Goal: Task Accomplishment & Management: Manage account settings

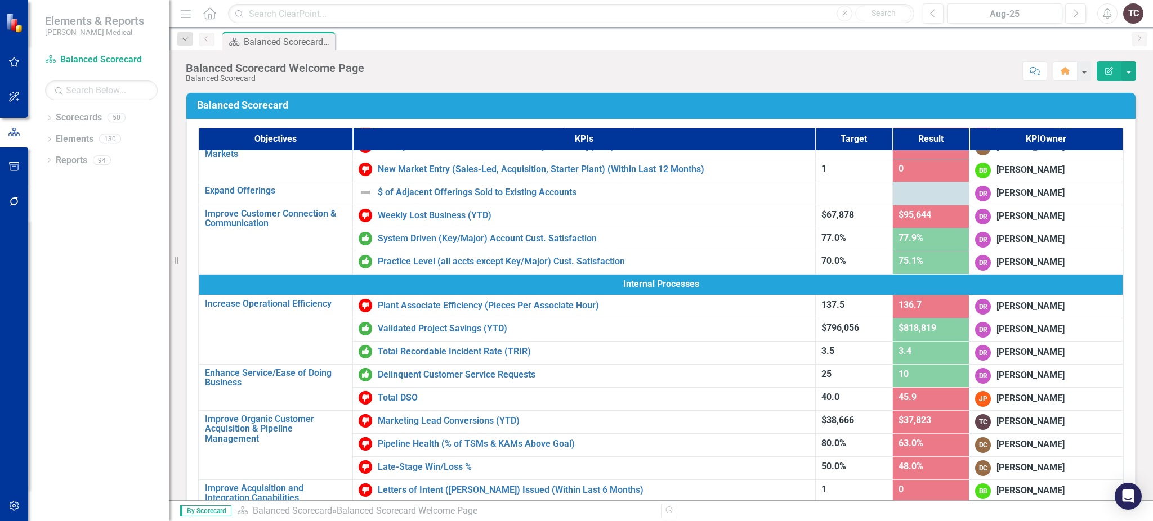
scroll to position [193, 0]
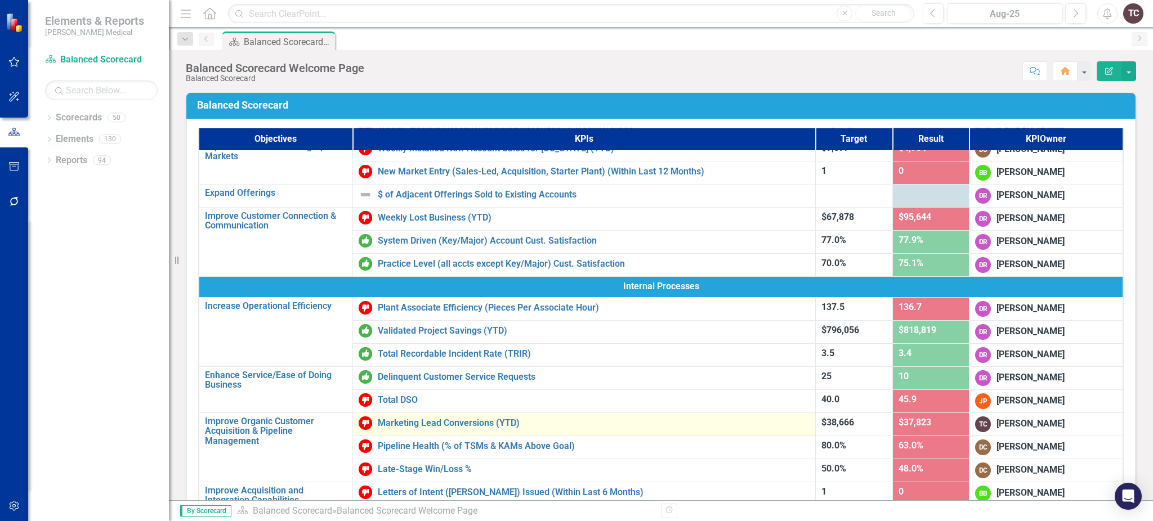
click at [490, 417] on div "Marketing Lead Conversions (YTD)" at bounding box center [585, 424] width 452 height 14
click at [489, 419] on link "Marketing Lead Conversions (YTD)" at bounding box center [594, 423] width 432 height 10
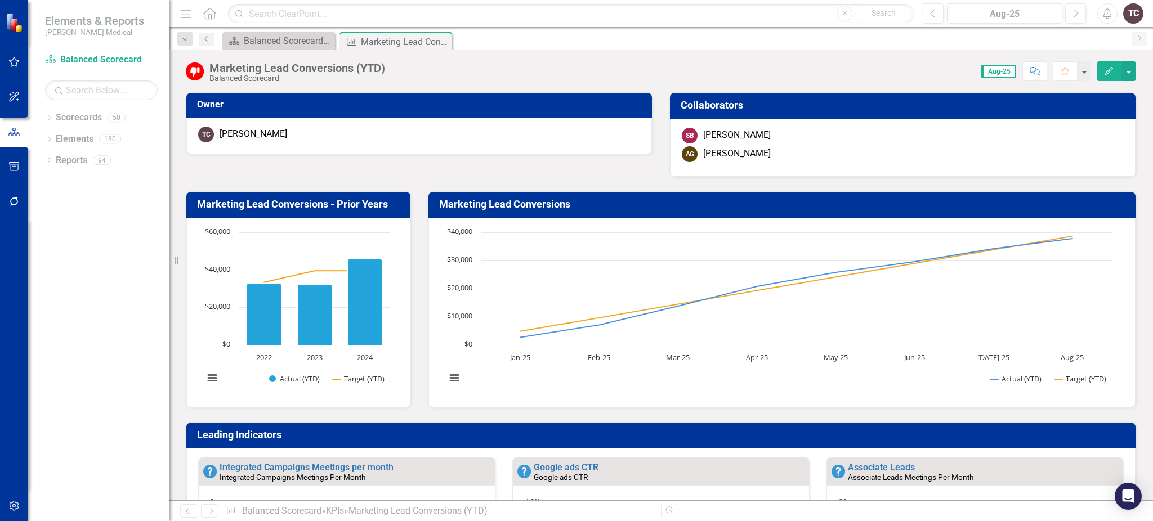
drag, startPoint x: 1151, startPoint y: 104, endPoint x: 1141, endPoint y: 60, distance: 45.1
click at [1141, 60] on div "Marketing Lead Conversions (YTD) Balanced Scorecard Score: 0.00 Aug-25 Complete…" at bounding box center [661, 67] width 984 height 34
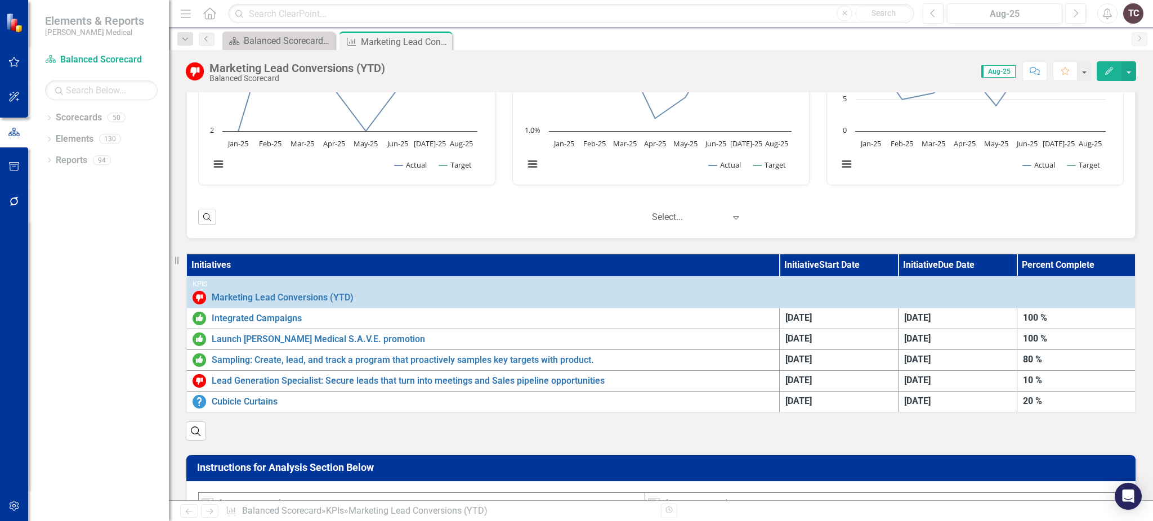
scroll to position [502, 0]
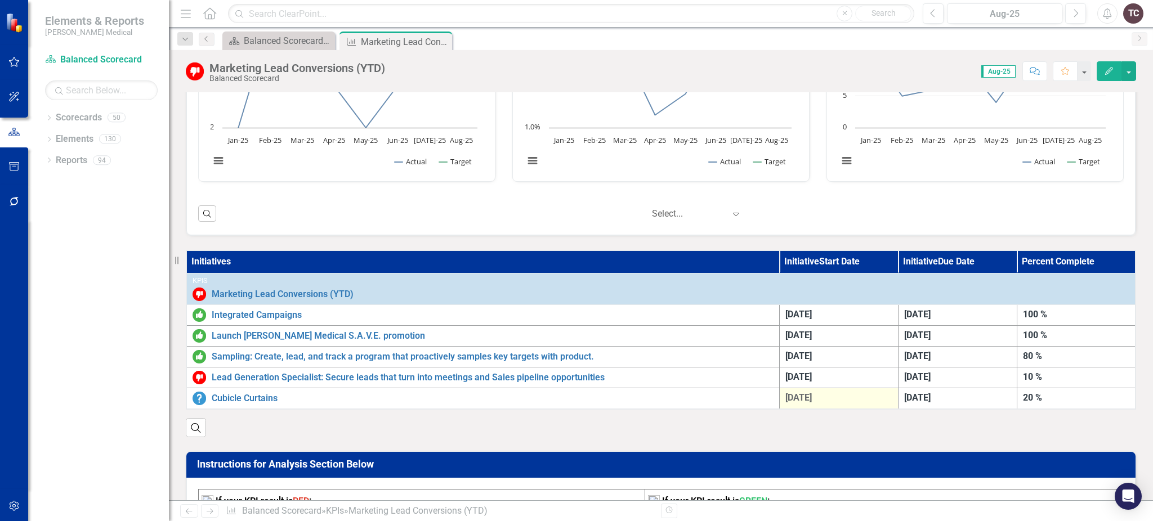
click at [806, 392] on span "[DATE]" at bounding box center [799, 397] width 26 height 11
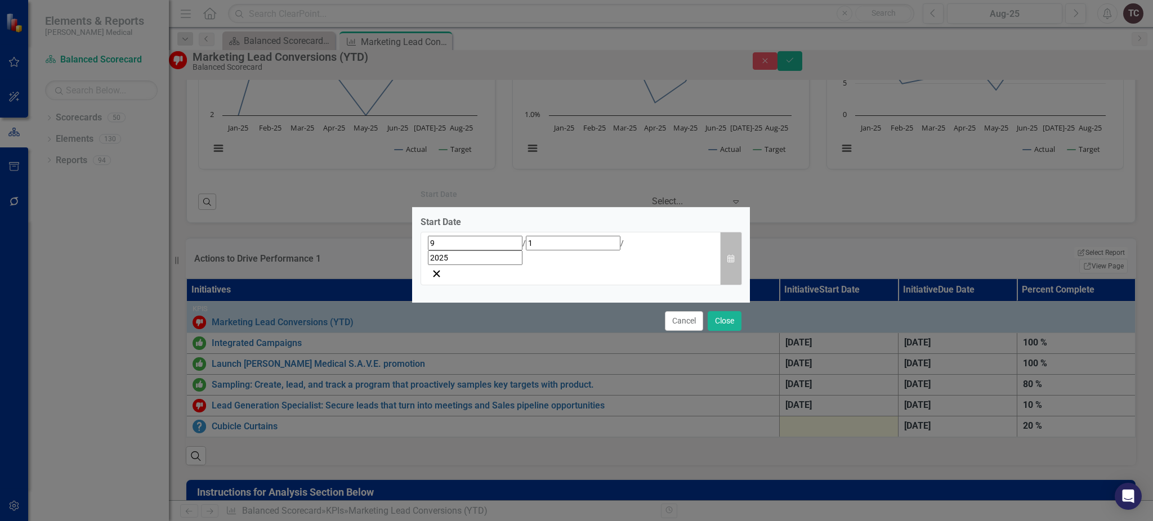
click at [735, 264] on button "Calendar" at bounding box center [730, 258] width 21 height 53
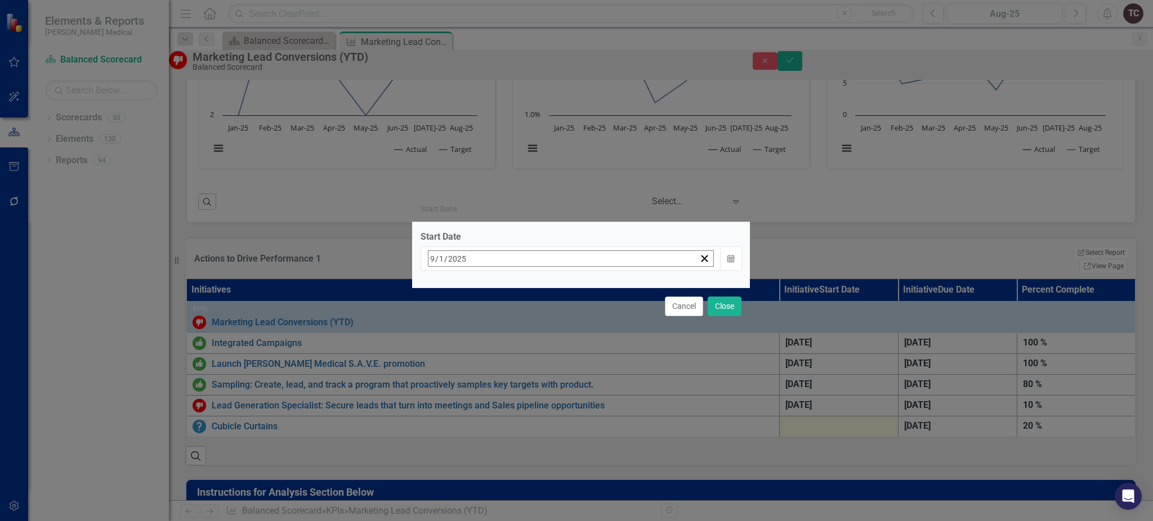
click at [496, 405] on abbr "30" at bounding box center [491, 409] width 9 height 9
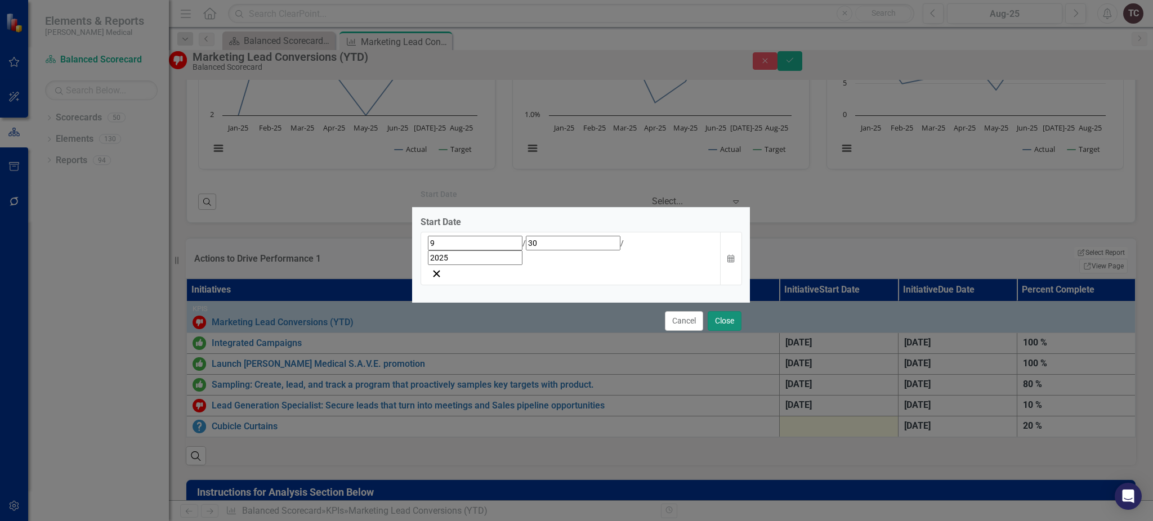
click at [717, 311] on button "Close" at bounding box center [725, 321] width 34 height 20
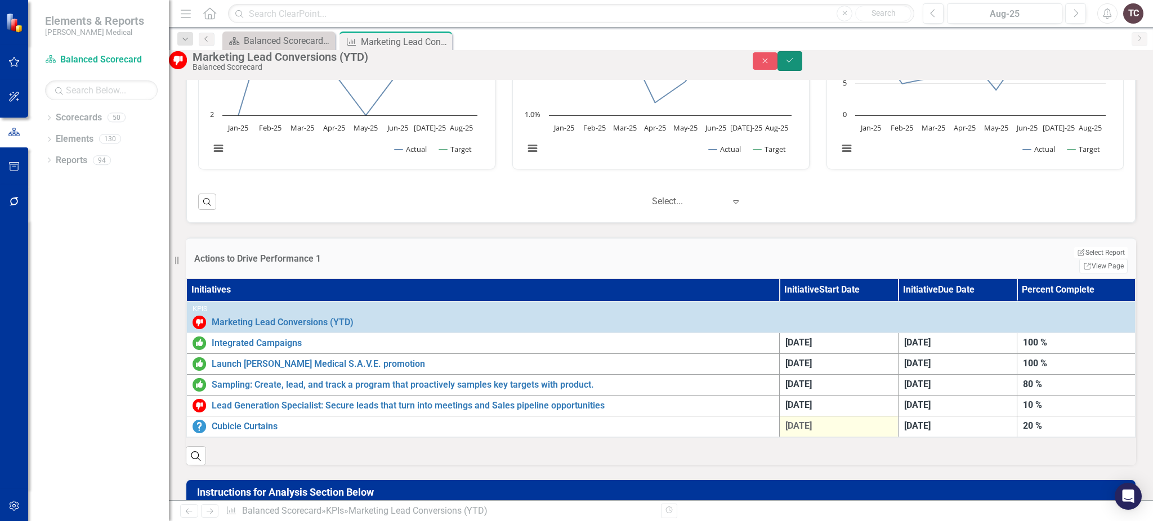
click at [802, 70] on button "Save" at bounding box center [790, 61] width 25 height 20
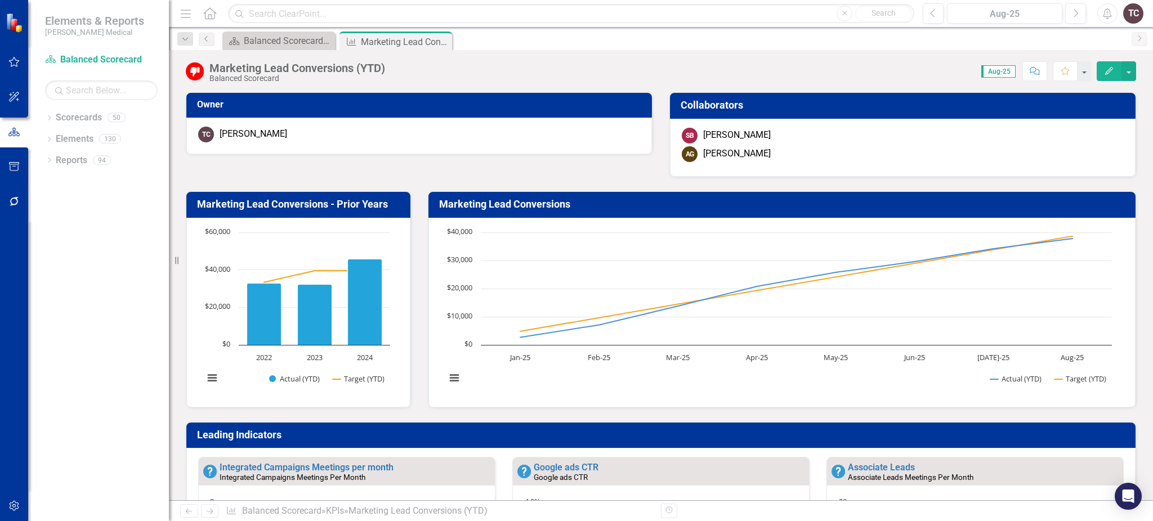
click at [1152, 52] on div "Marketing Lead Conversions (YTD) Balanced Scorecard Score: 0.00 Aug-25 Complete…" at bounding box center [661, 67] width 984 height 34
click at [1148, 72] on div "Marketing Lead Conversions (YTD) Balanced Scorecard Score: 0.00 Aug-25 Complete…" at bounding box center [661, 67] width 984 height 34
click at [291, 40] on div "Balanced Scorecard Welcome Page" at bounding box center [281, 41] width 74 height 14
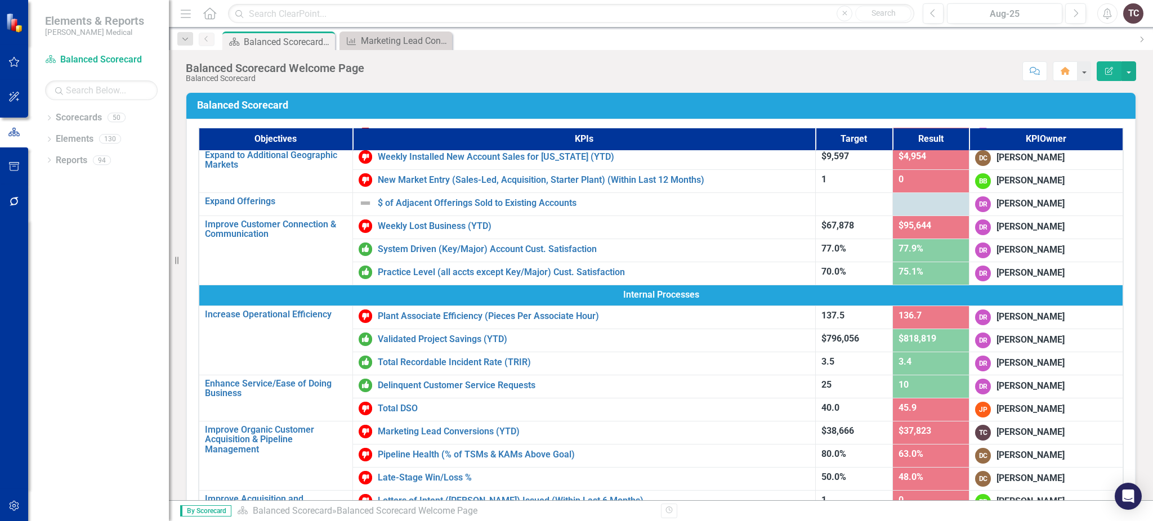
scroll to position [186, 0]
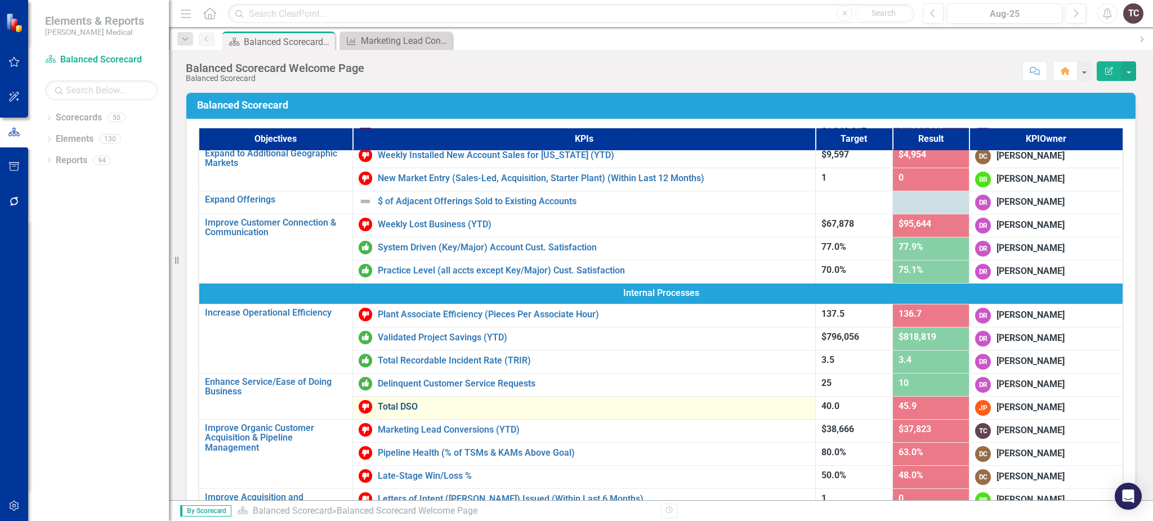
click at [381, 403] on link "Total DSO" at bounding box center [594, 407] width 432 height 10
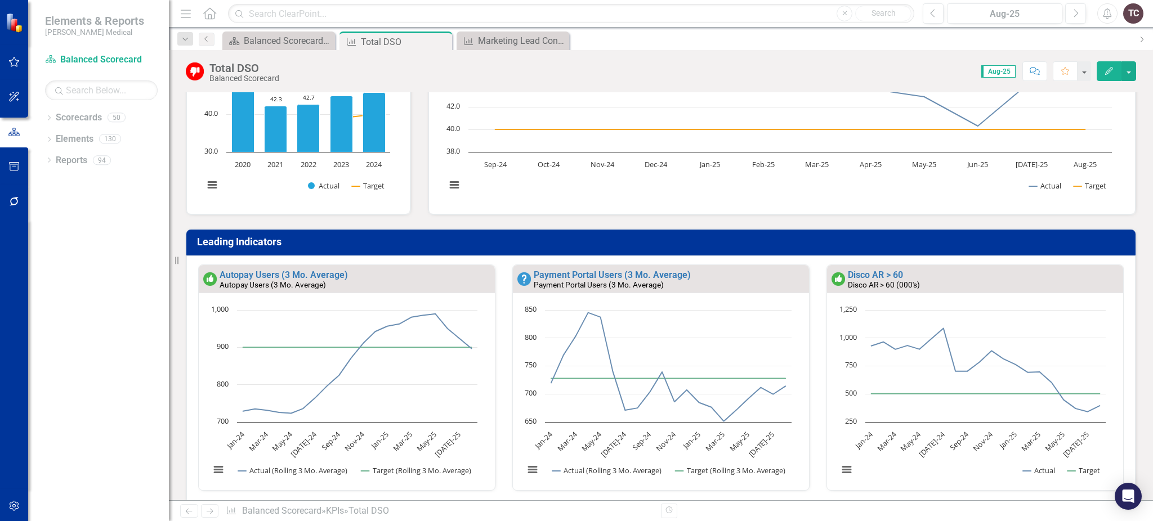
scroll to position [180, 0]
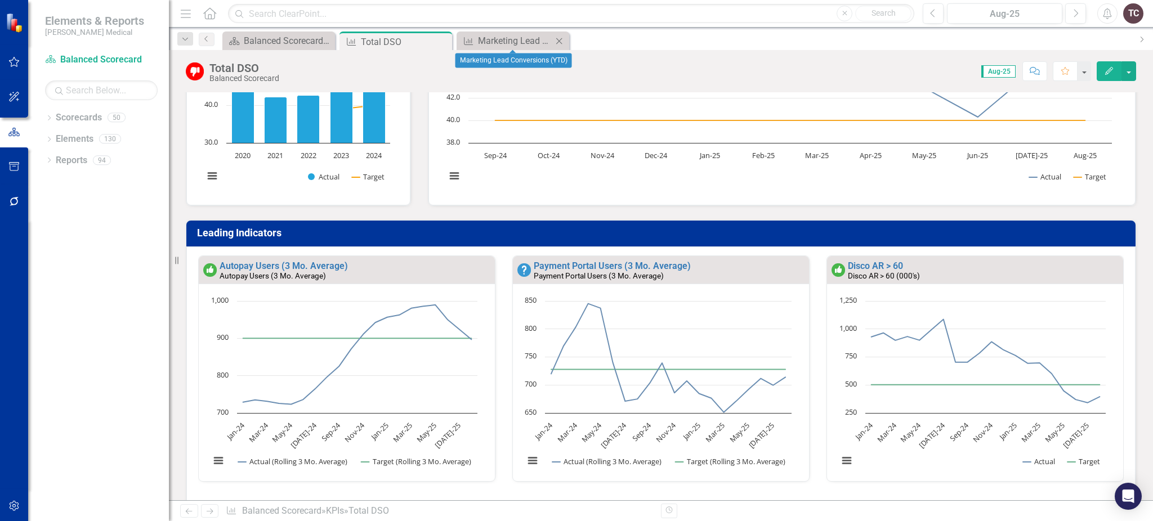
click at [556, 41] on icon "Close" at bounding box center [559, 41] width 11 height 9
click at [440, 40] on icon at bounding box center [442, 42] width 6 height 6
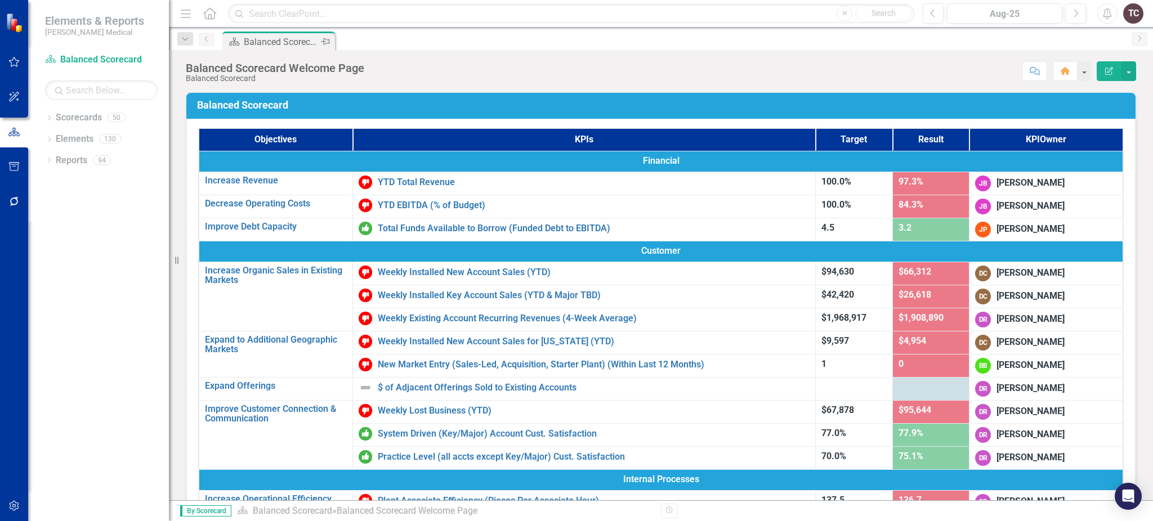
click at [326, 41] on icon "Pin" at bounding box center [325, 41] width 9 height 11
click at [406, 50] on div "Balanced Scorecard Welcome Page Balanced Scorecard Score: N/A Aug-25 Completed …" at bounding box center [661, 67] width 984 height 34
